Goal: Book appointment/travel/reservation

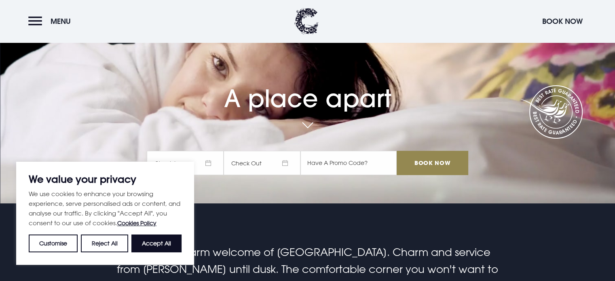
scroll to position [40, 0]
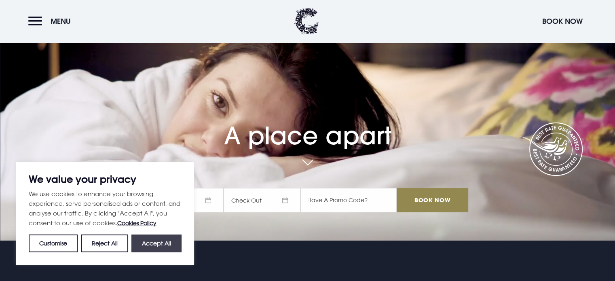
click at [164, 246] on button "Accept All" at bounding box center [156, 244] width 50 height 18
checkbox input "true"
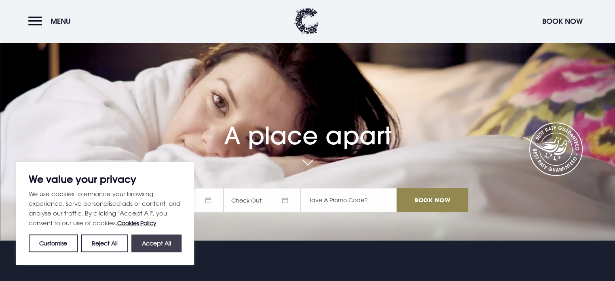
checkbox input "true"
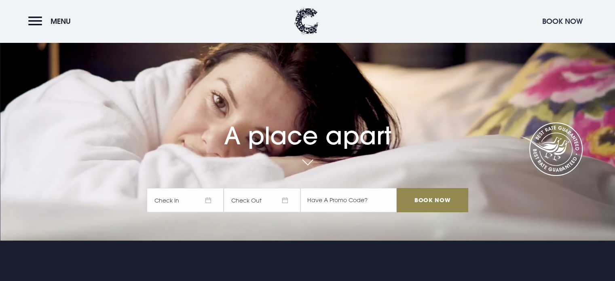
click at [550, 23] on button "Book Now" at bounding box center [562, 21] width 49 height 17
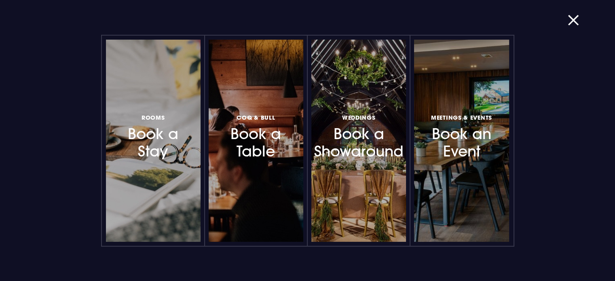
scroll to position [243, 0]
click at [564, 20] on div "Rooms Book a Stay Coq & Bull Book a Table Weddings Book a Showaround Meetings &…" at bounding box center [308, 140] width 582 height 281
click at [571, 19] on button "button" at bounding box center [578, 20] width 21 height 8
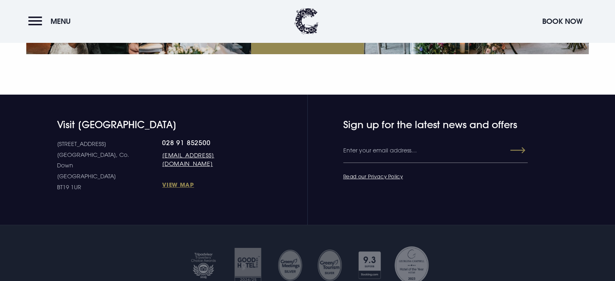
scroll to position [3073, 0]
